Goal: Task Accomplishment & Management: Manage account settings

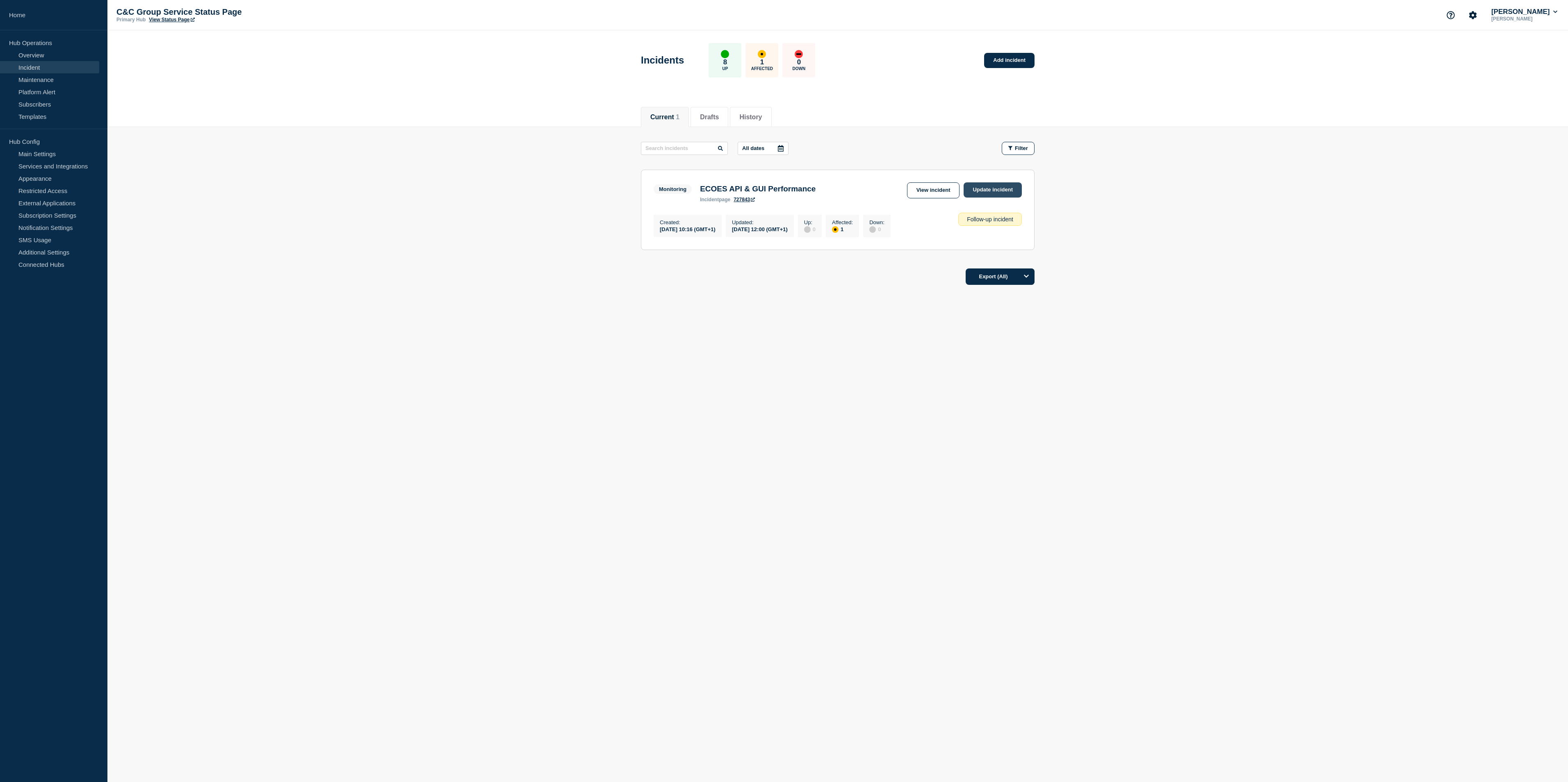
click at [1004, 188] on link "Update incident" at bounding box center [993, 190] width 58 height 15
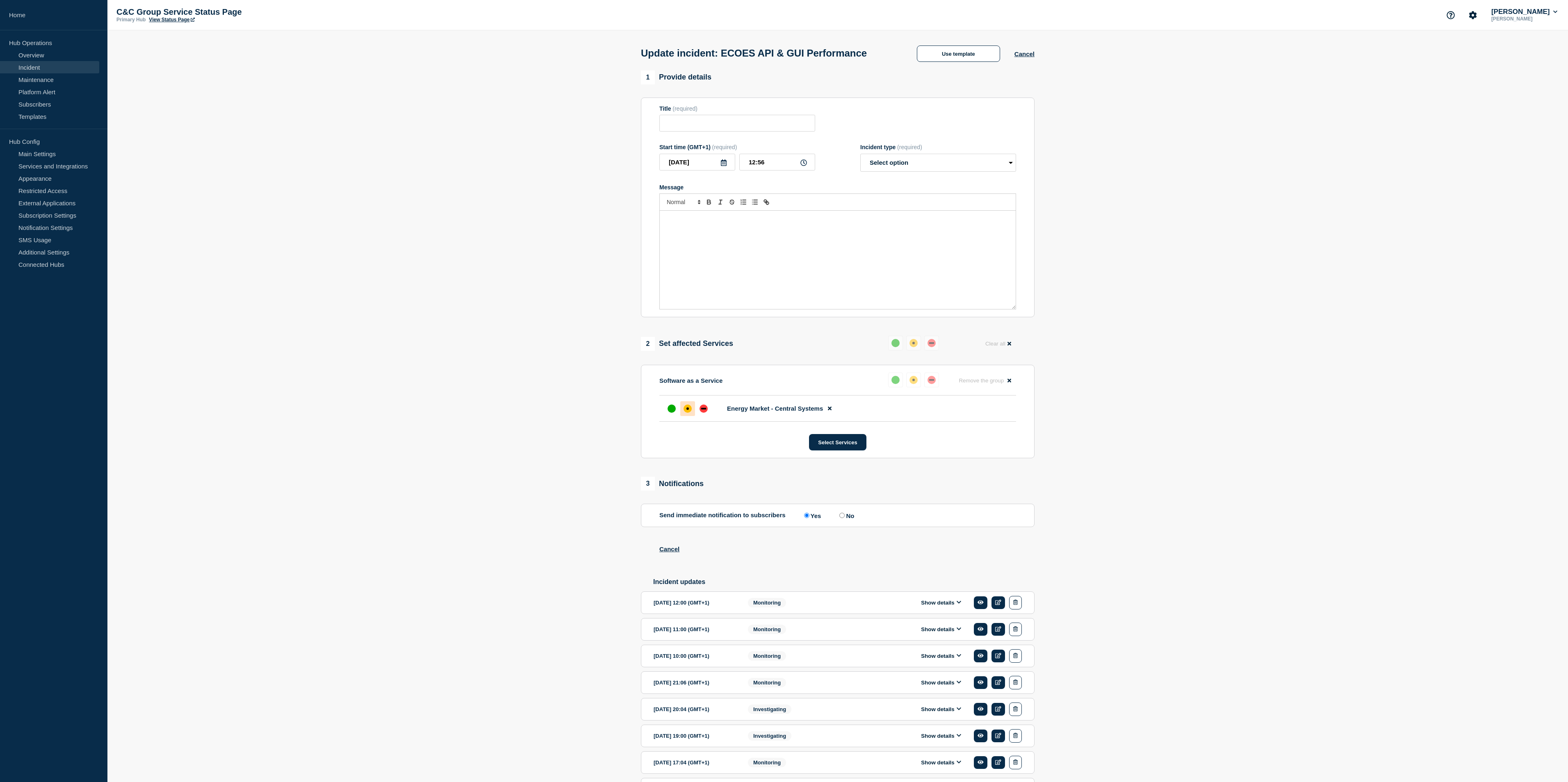
type input "ECOES API & GUI Performance"
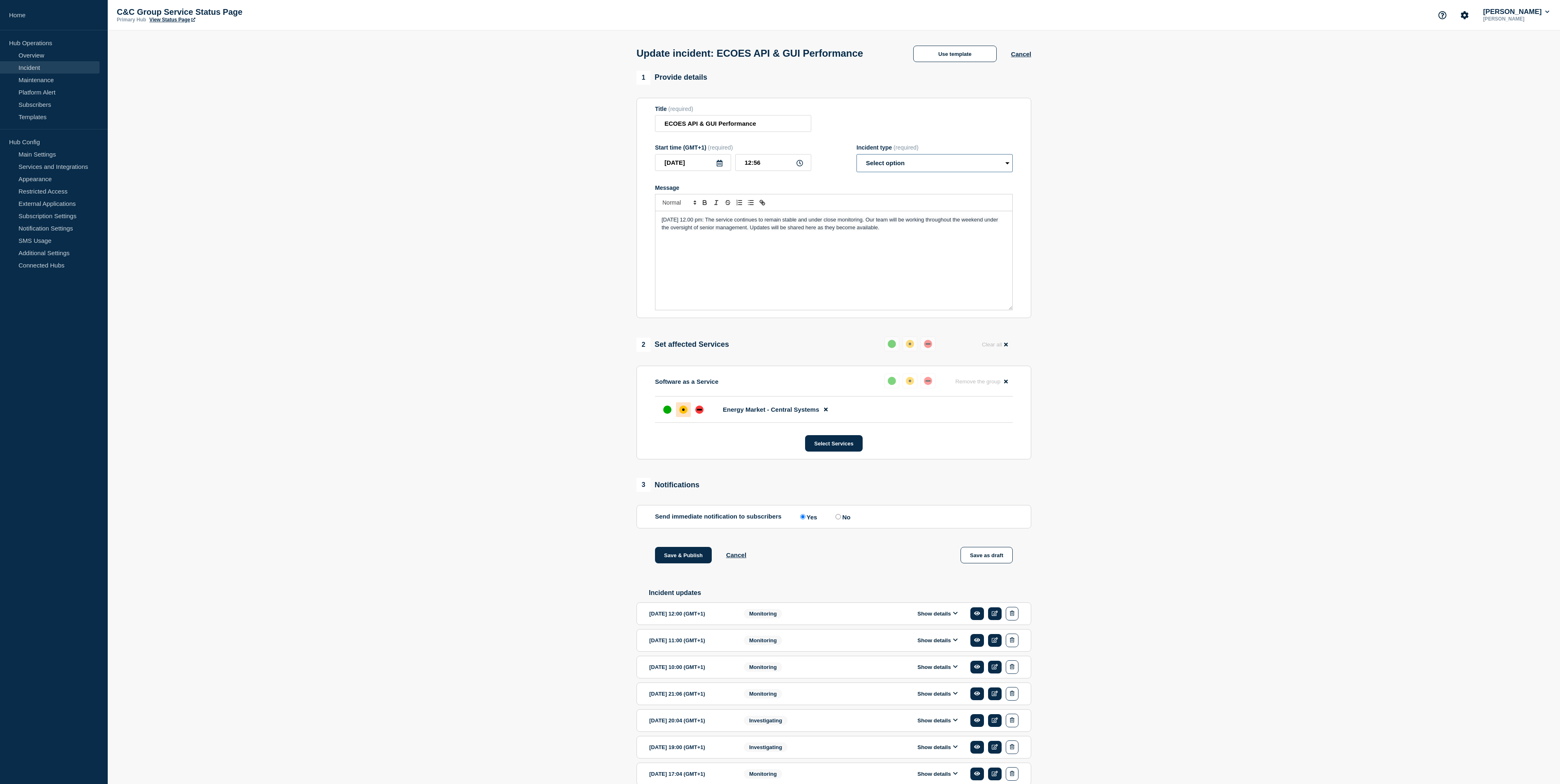
click at [918, 161] on select "Select option Investigating Identified Monitoring Resolved" at bounding box center [934, 164] width 156 height 18
select select "monitoring"
click at [856, 157] on select "Select option Investigating Identified Monitoring Resolved" at bounding box center [934, 164] width 156 height 18
click at [779, 159] on input "12:56" at bounding box center [773, 163] width 76 height 17
type input "13:00"
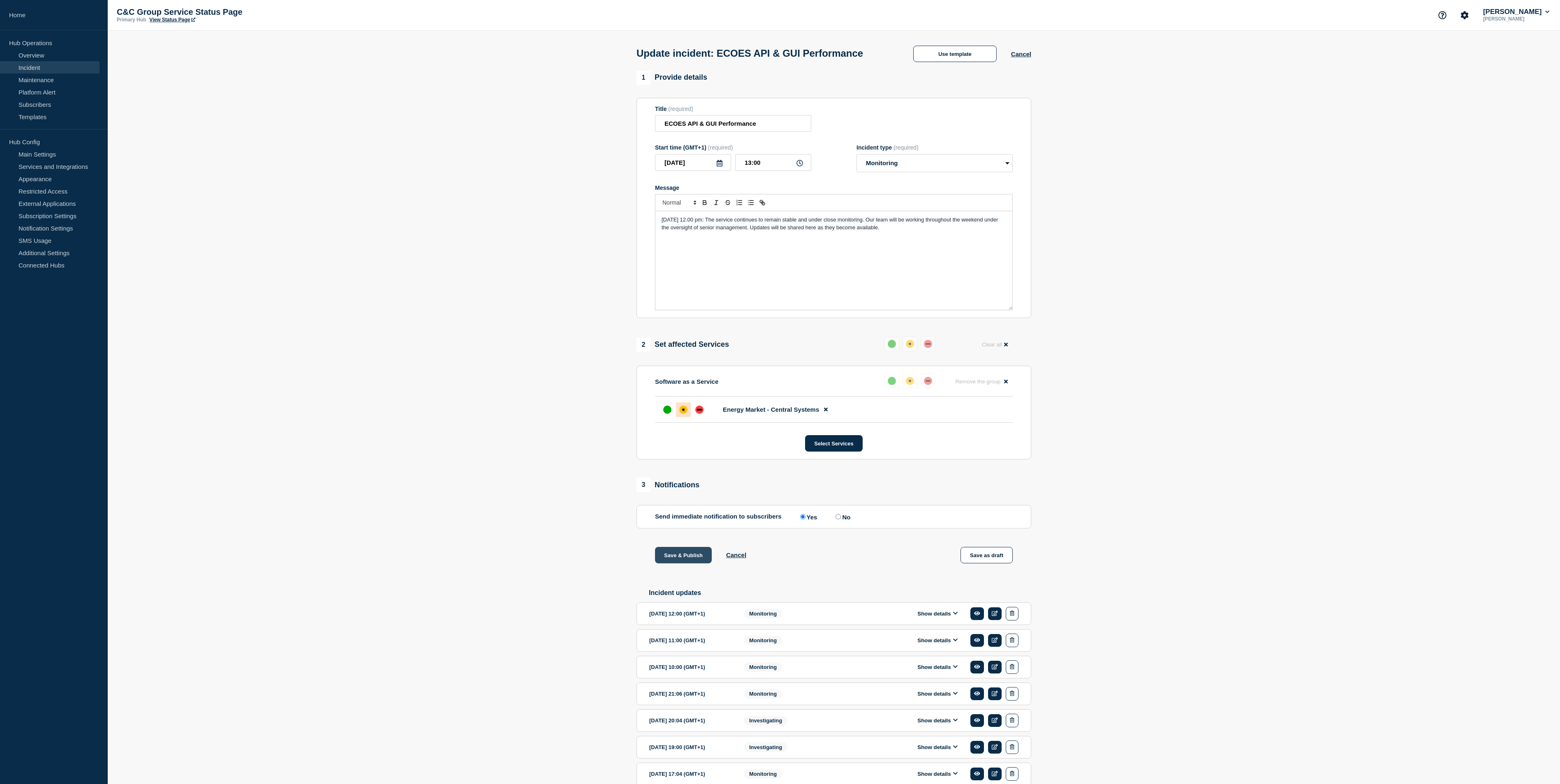
click at [681, 564] on button "Save & Publish" at bounding box center [683, 555] width 57 height 16
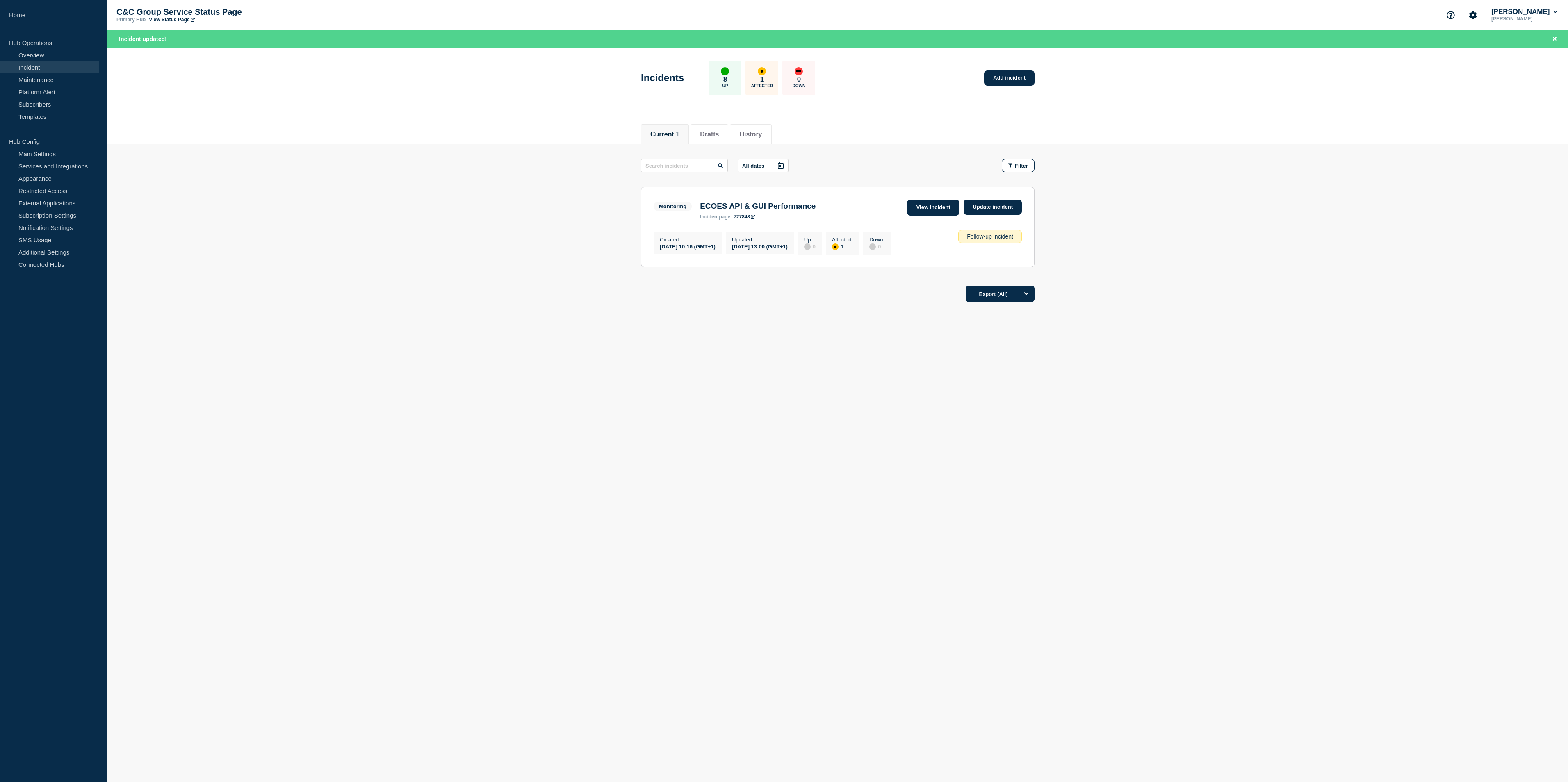
click at [942, 206] on link "View incident" at bounding box center [933, 208] width 53 height 16
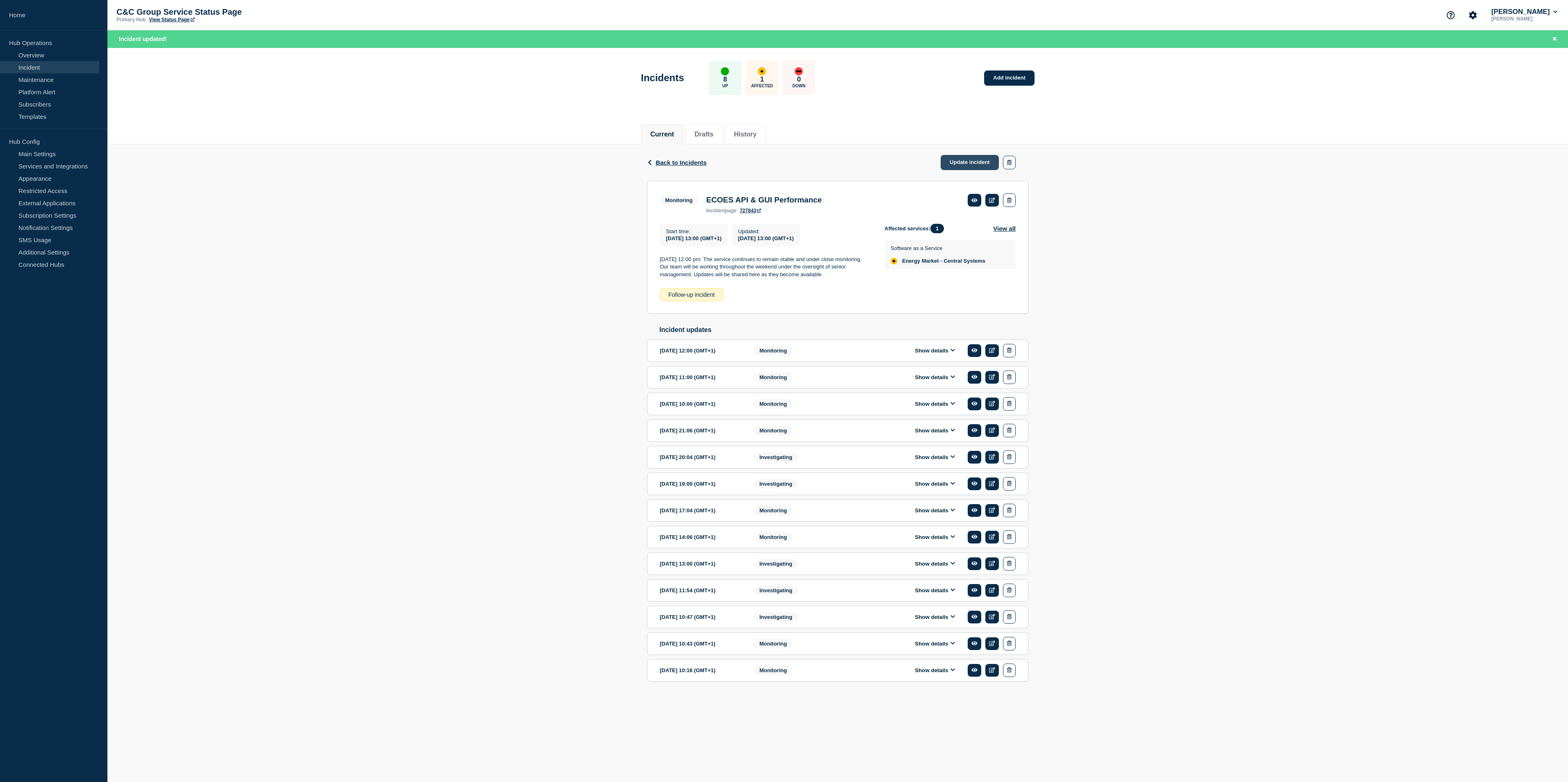
click at [978, 164] on link "Update incident" at bounding box center [970, 162] width 58 height 15
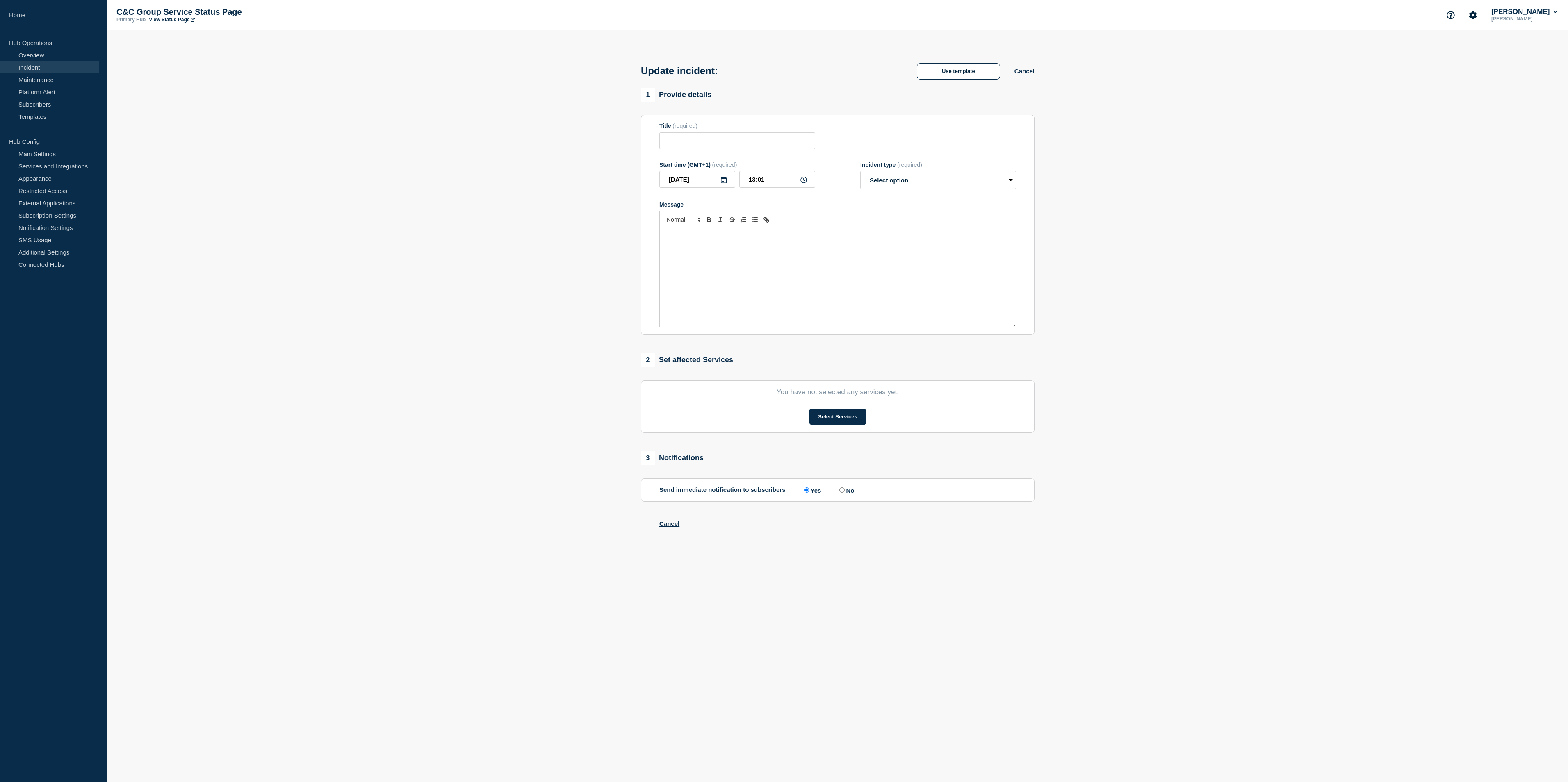
type input "ECOES API & GUI Performance"
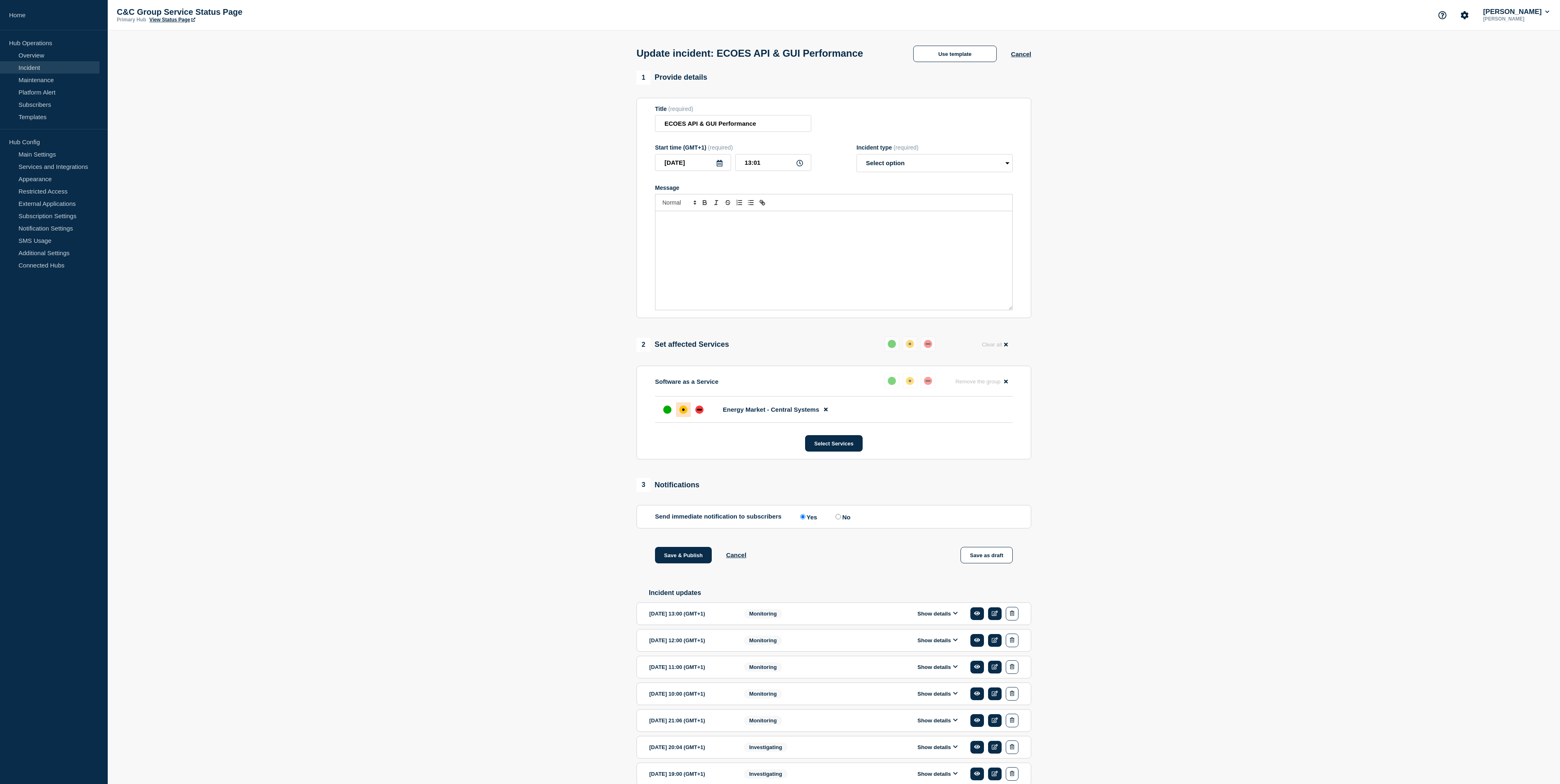
click at [728, 230] on div "Message" at bounding box center [834, 261] width 357 height 99
paste div "Message"
click at [698, 223] on span "[DATE] 12.00 pm: The service continues to remain stable and under close monitor…" at bounding box center [831, 223] width 338 height 13
click at [910, 166] on select "Select option Investigating Identified Monitoring Resolved" at bounding box center [934, 164] width 156 height 18
select select "monitoring"
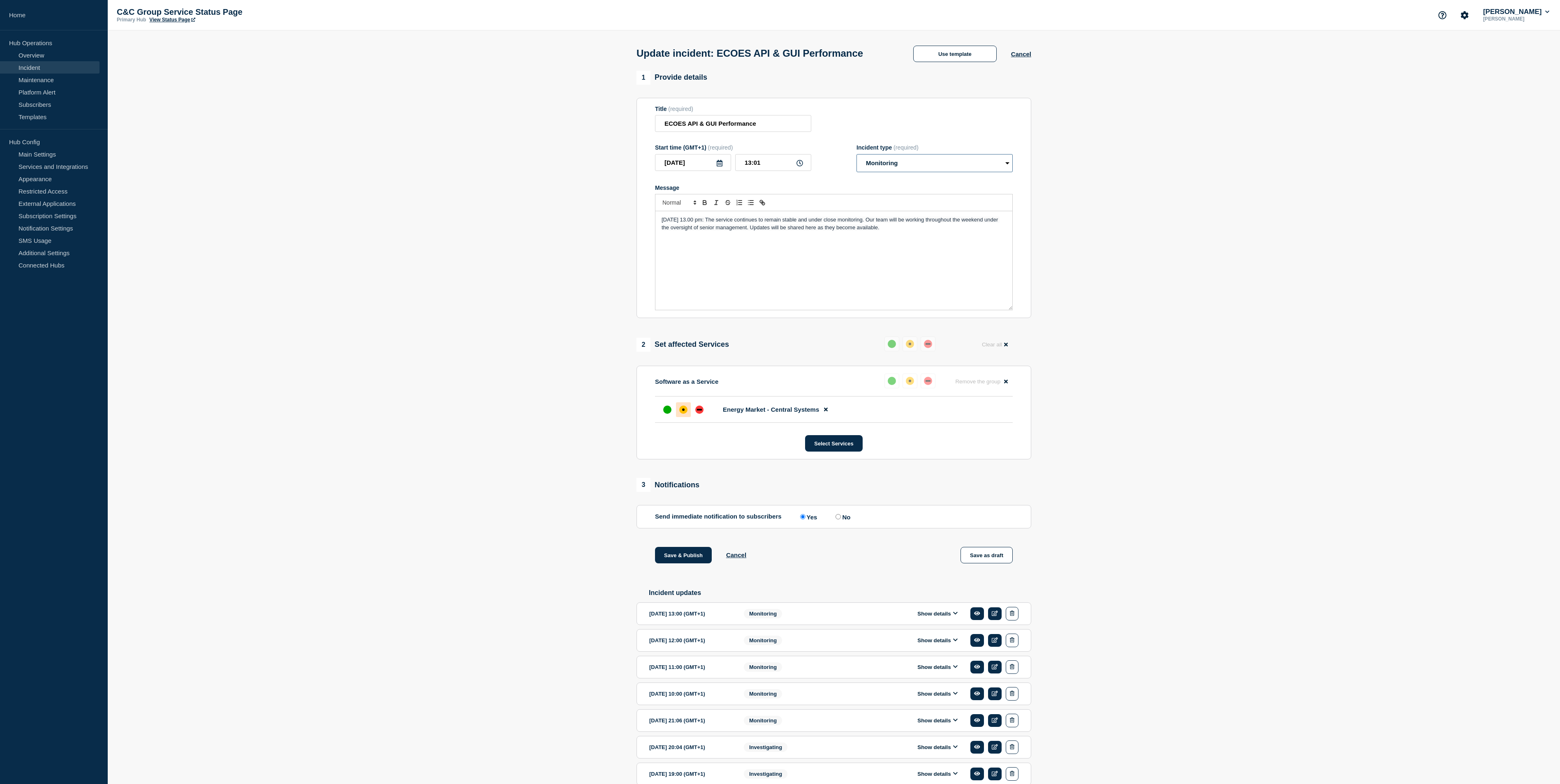
click at [856, 157] on select "Select option Investigating Identified Monitoring Resolved" at bounding box center [934, 164] width 156 height 18
click at [687, 564] on button "Save & Publish" at bounding box center [683, 555] width 57 height 16
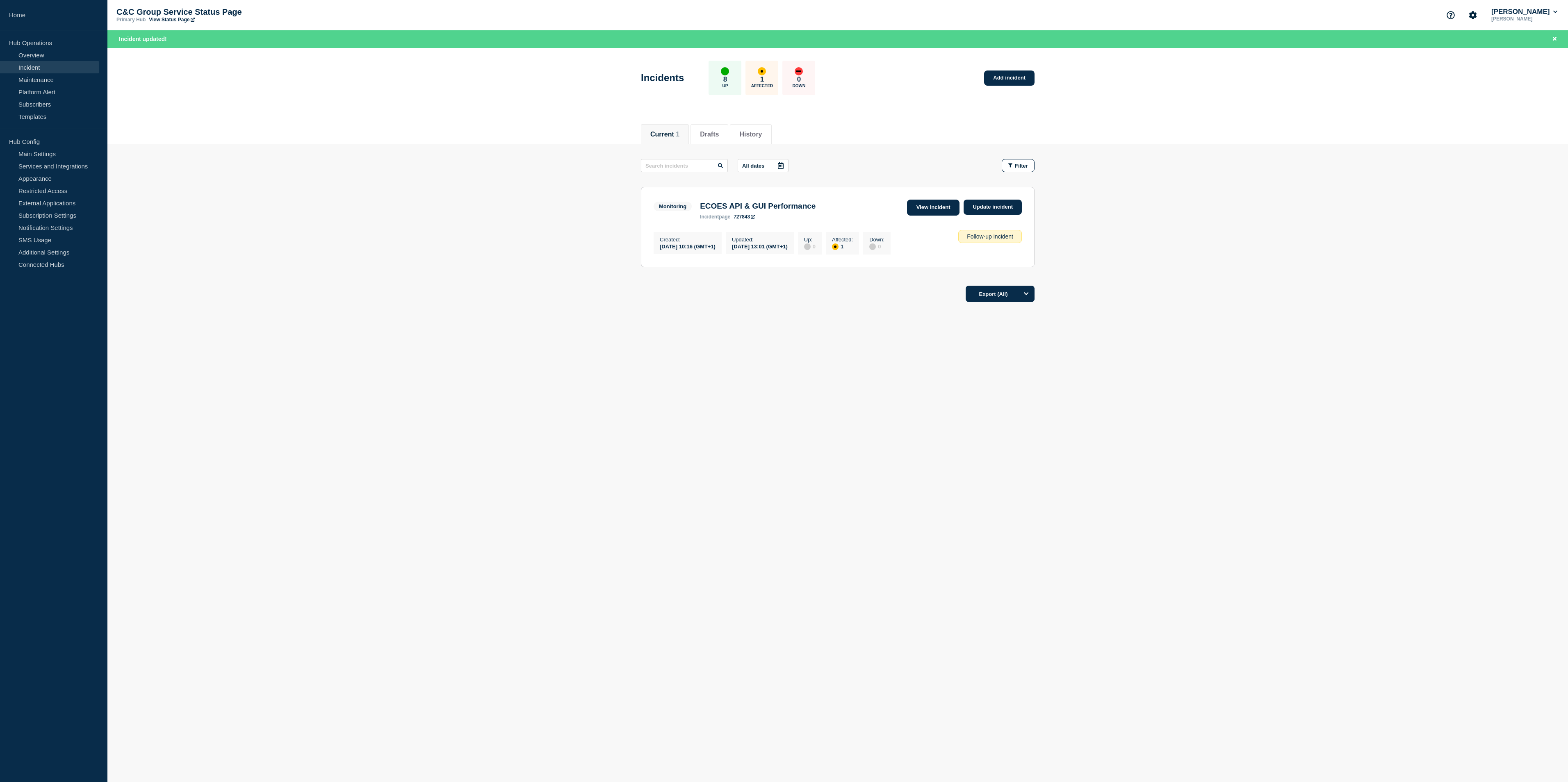
click at [940, 214] on link "View incident" at bounding box center [933, 208] width 53 height 16
